Goal: Find specific page/section

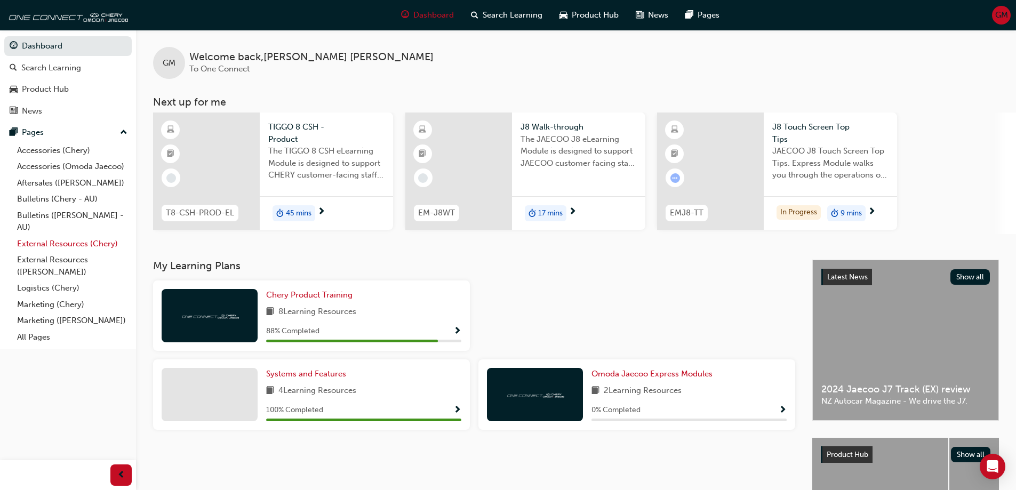
click at [65, 244] on link "External Resources (Chery)" at bounding box center [72, 244] width 119 height 17
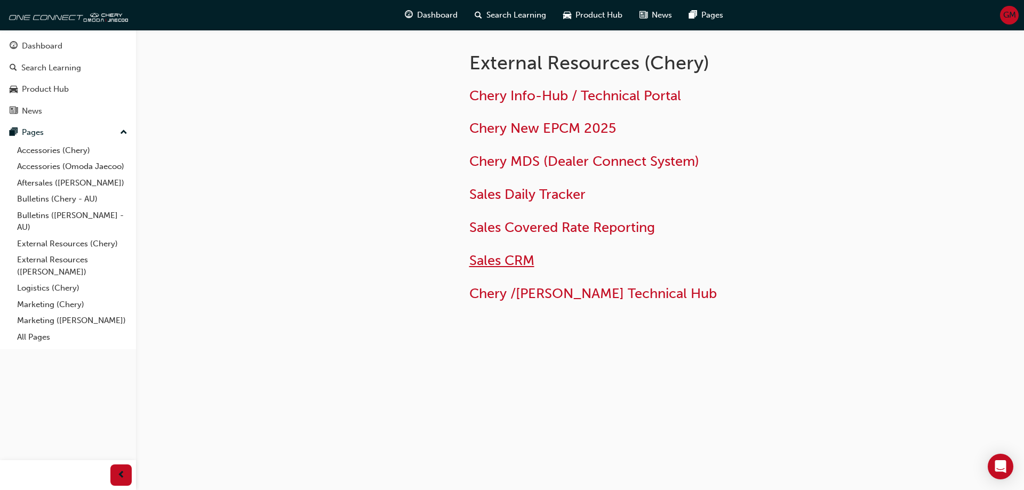
click at [505, 261] on span "Sales CRM" at bounding box center [501, 260] width 65 height 17
click at [47, 261] on link "External Resources ([PERSON_NAME])" at bounding box center [72, 266] width 119 height 28
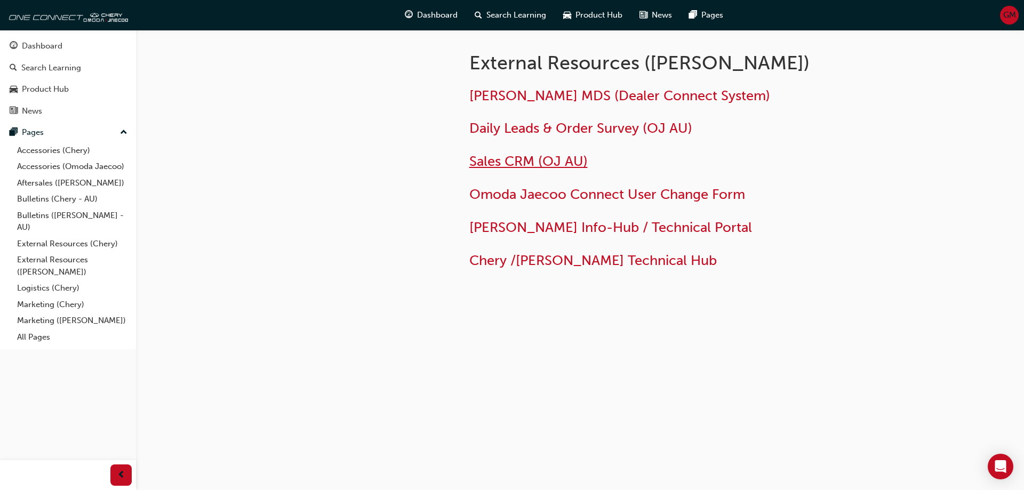
click at [518, 164] on span "Sales CRM (OJ AU)" at bounding box center [528, 161] width 118 height 17
